Goal: Information Seeking & Learning: Learn about a topic

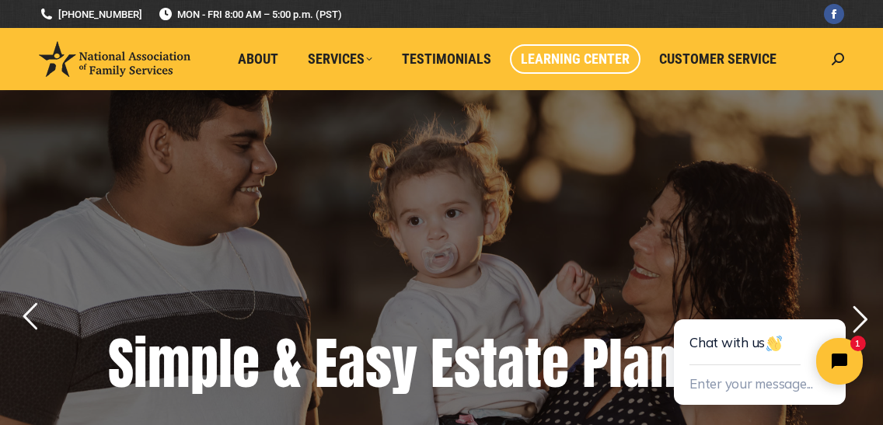
click at [559, 62] on span "Learning Center" at bounding box center [575, 59] width 109 height 17
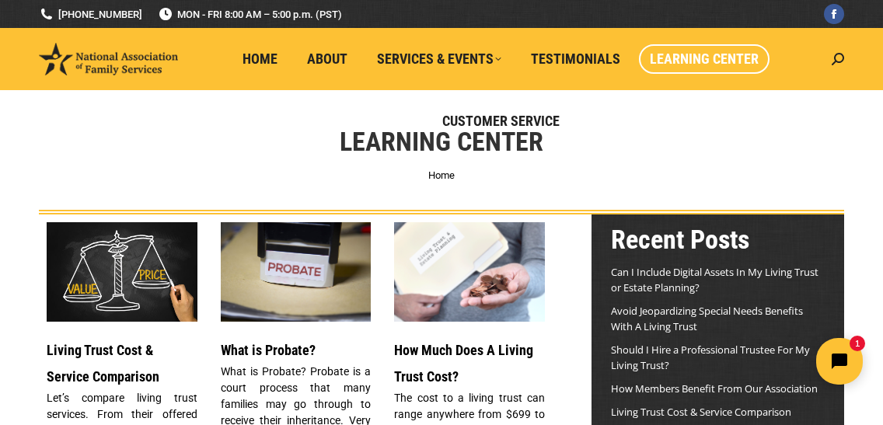
click at [712, 54] on span "Learning Center" at bounding box center [704, 59] width 109 height 17
click at [838, 60] on icon at bounding box center [838, 59] width 12 height 12
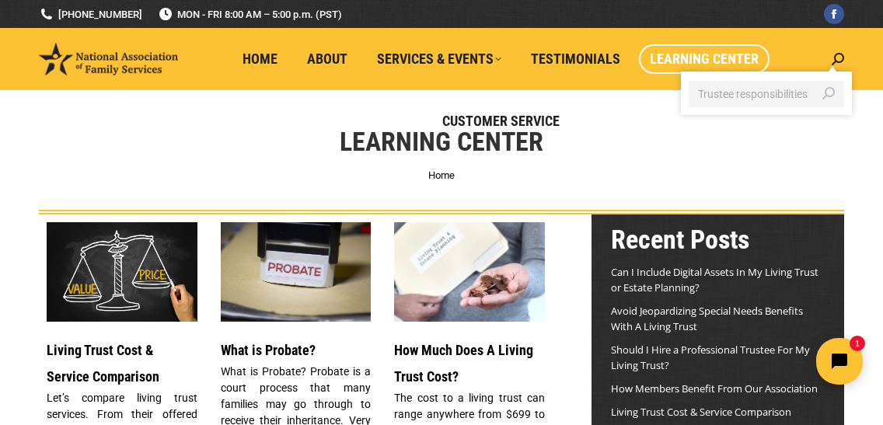
type input "Trustee responsibilities"
click at [828, 94] on icon "Search" at bounding box center [828, 93] width 12 height 12
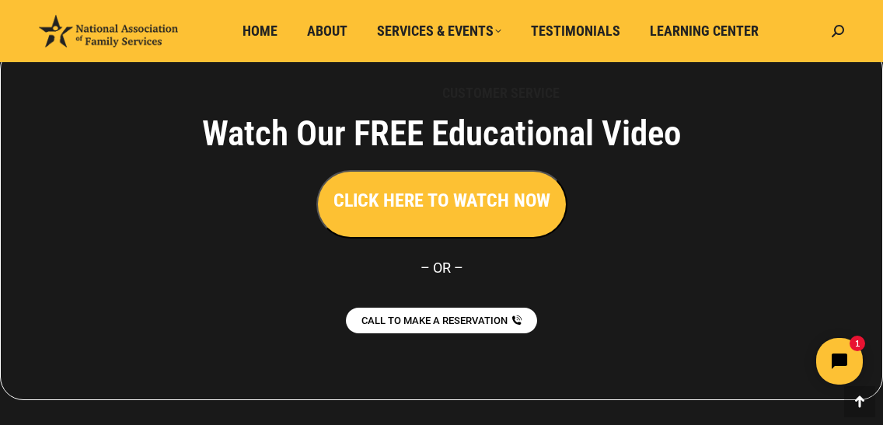
scroll to position [1289, 0]
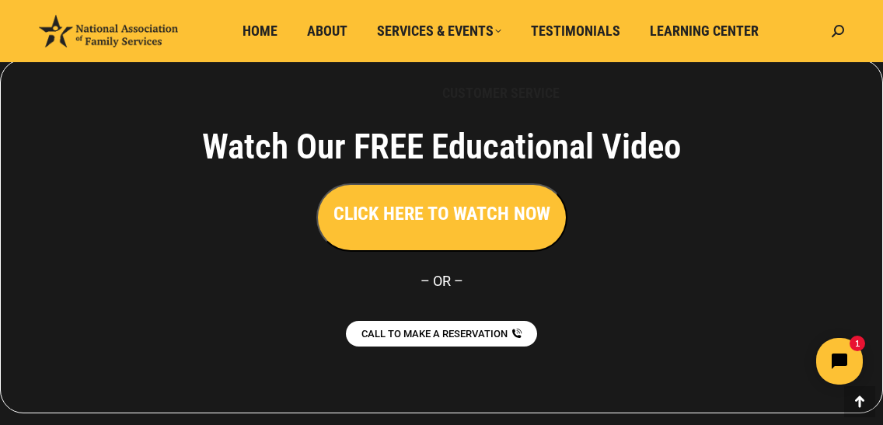
click at [438, 222] on h3 "CLICK HERE TO WATCH NOW" at bounding box center [442, 214] width 217 height 26
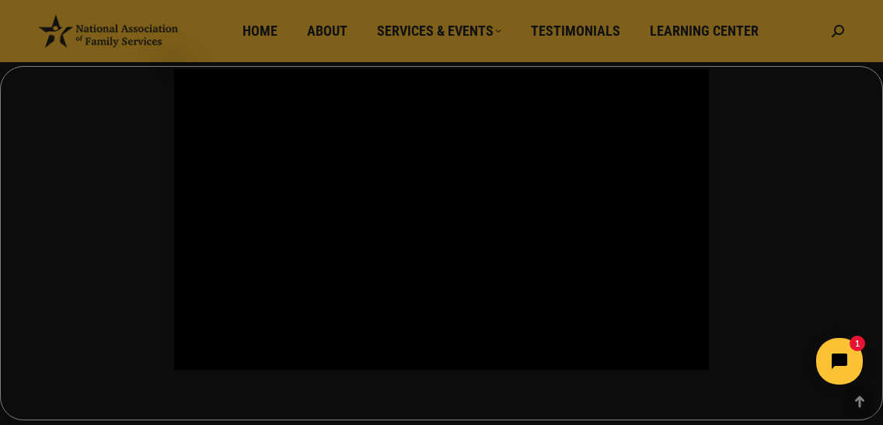
scroll to position [1284, 0]
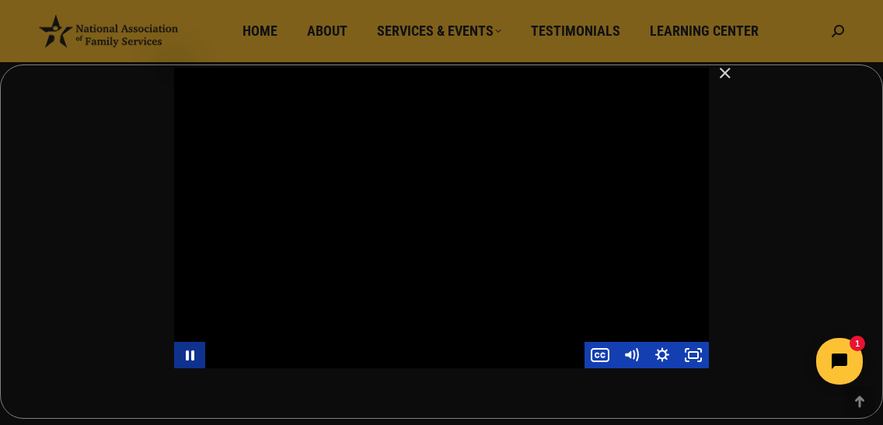
click at [194, 354] on icon "Pause" at bounding box center [189, 355] width 31 height 26
